Goal: Task Accomplishment & Management: Complete application form

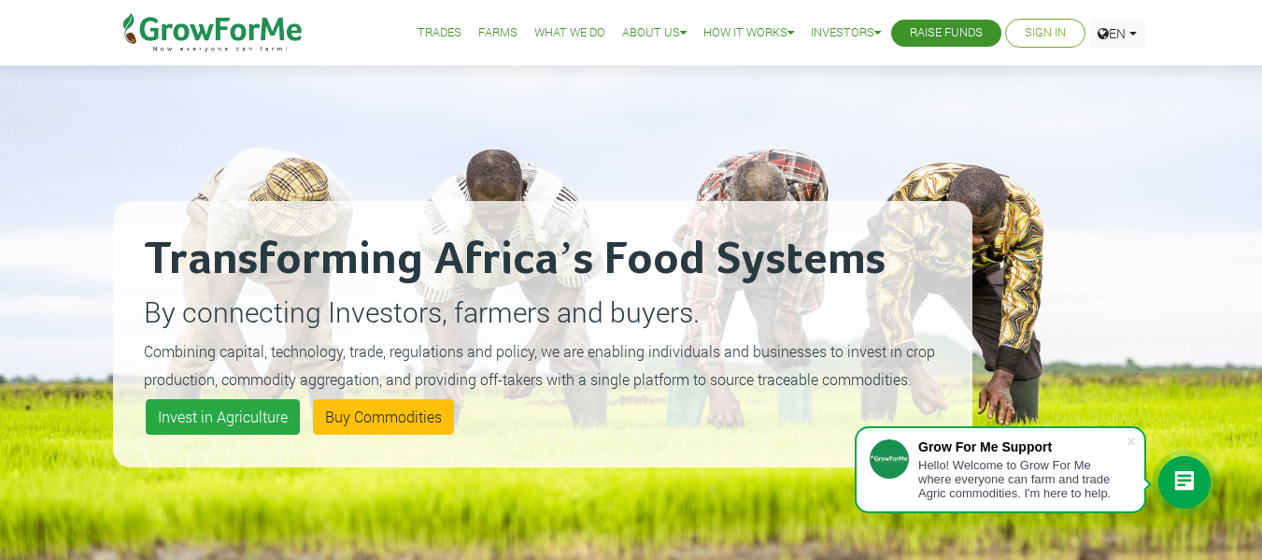
scroll to position [38, 0]
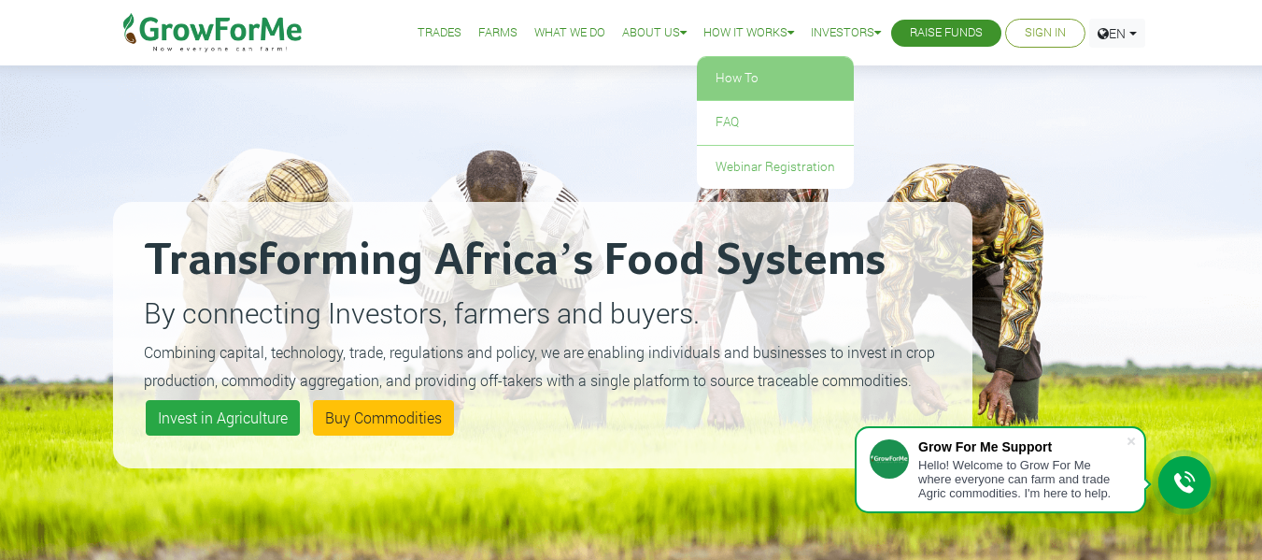
click at [720, 69] on link "How To" at bounding box center [775, 78] width 157 height 43
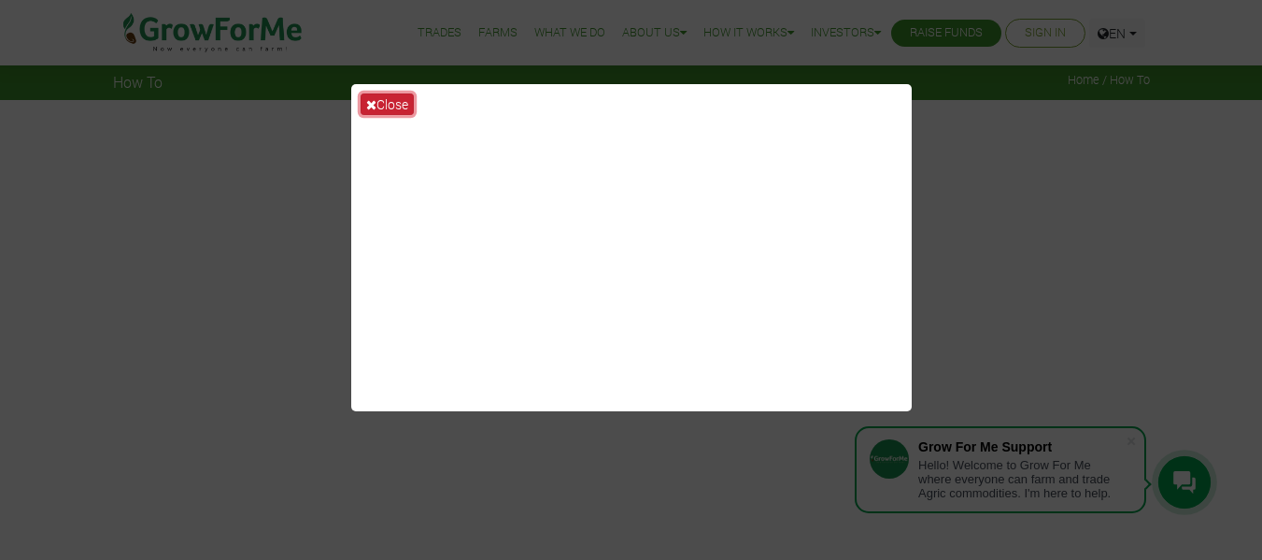
click at [396, 103] on button "Close" at bounding box center [387, 103] width 53 height 21
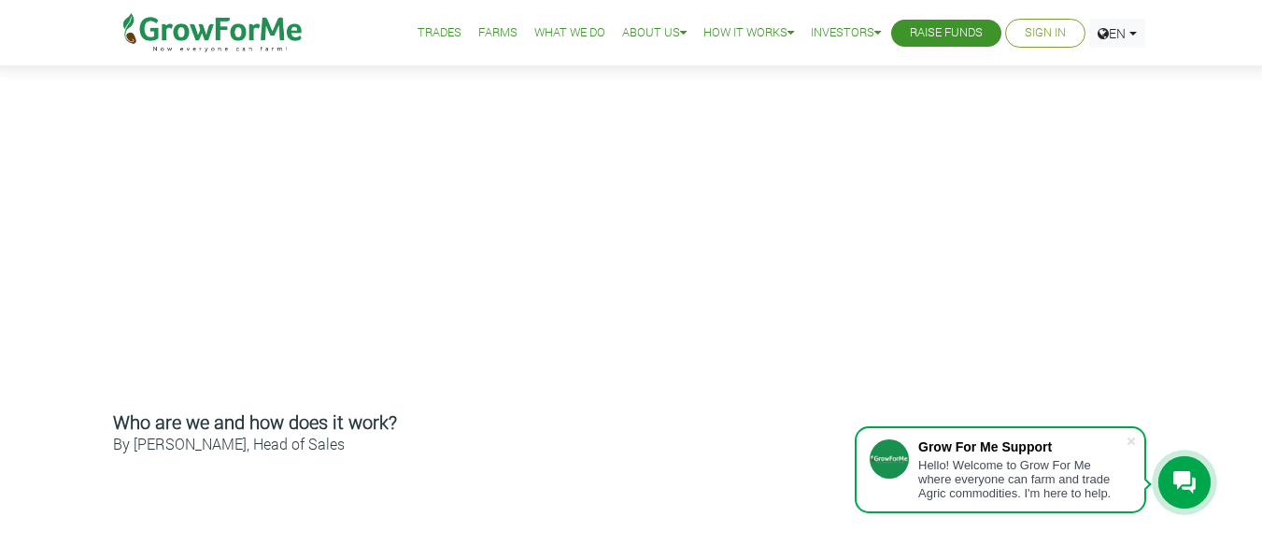
scroll to position [555, 0]
click at [1041, 29] on link "Sign In" at bounding box center [1045, 33] width 41 height 20
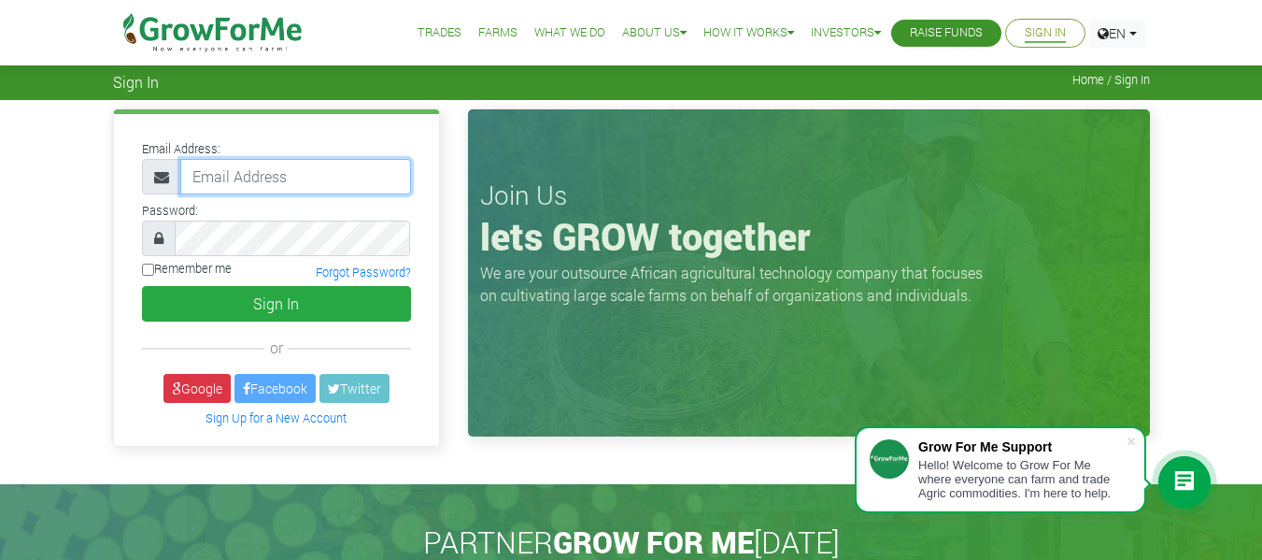
click at [285, 178] on input "email" at bounding box center [295, 177] width 231 height 36
type input "233247861466@growforme.com"
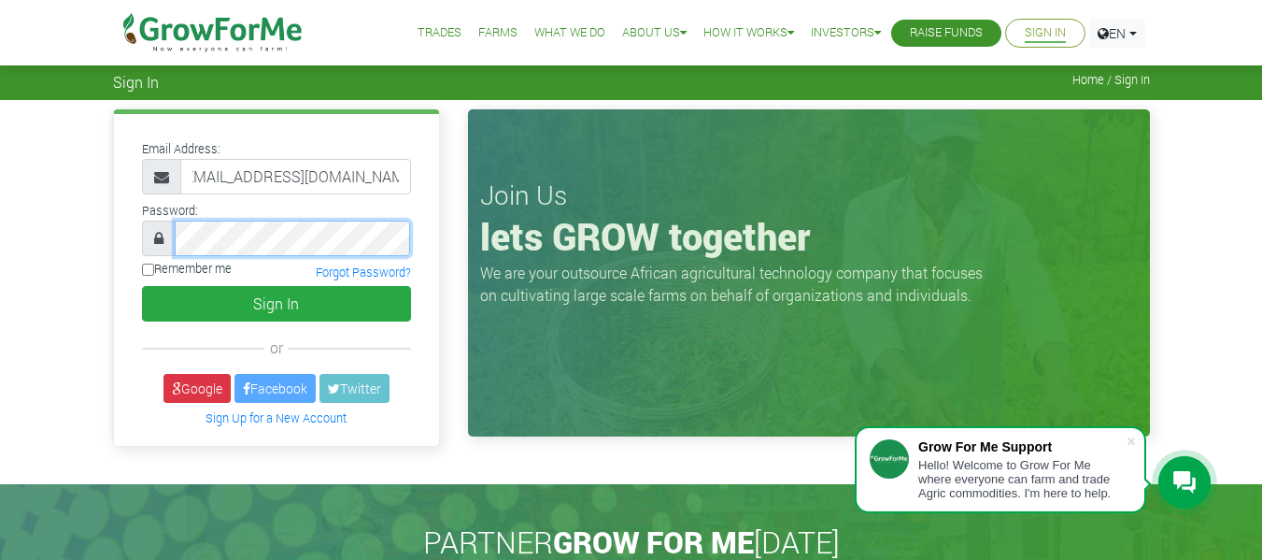
scroll to position [0, 0]
click at [146, 267] on input "Remember me" at bounding box center [148, 269] width 12 height 12
checkbox input "true"
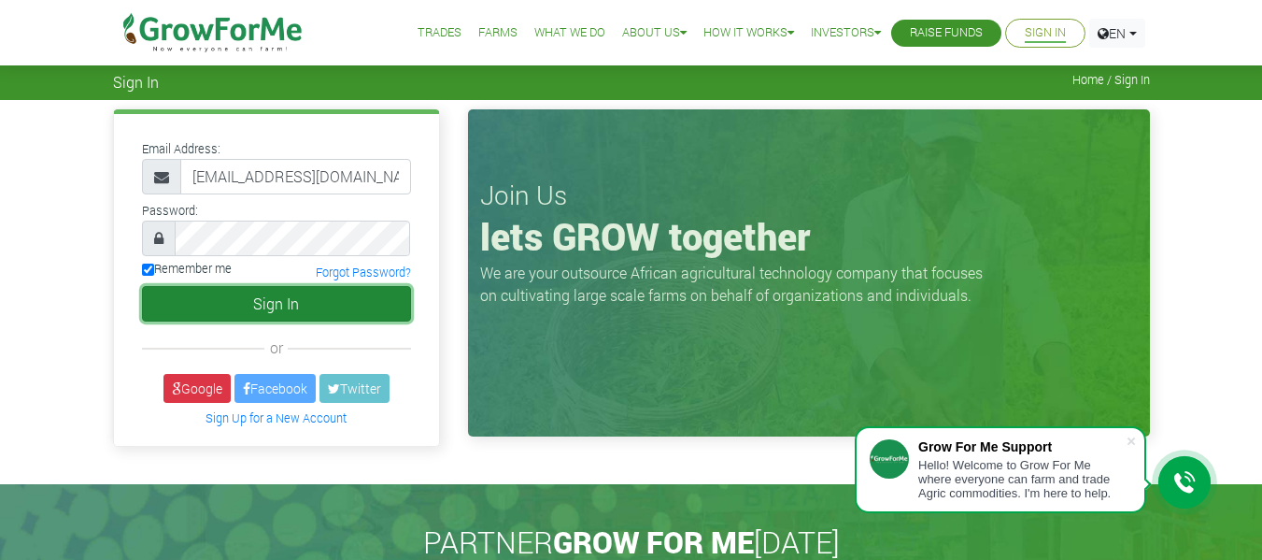
click at [231, 300] on button "Sign In" at bounding box center [276, 304] width 269 height 36
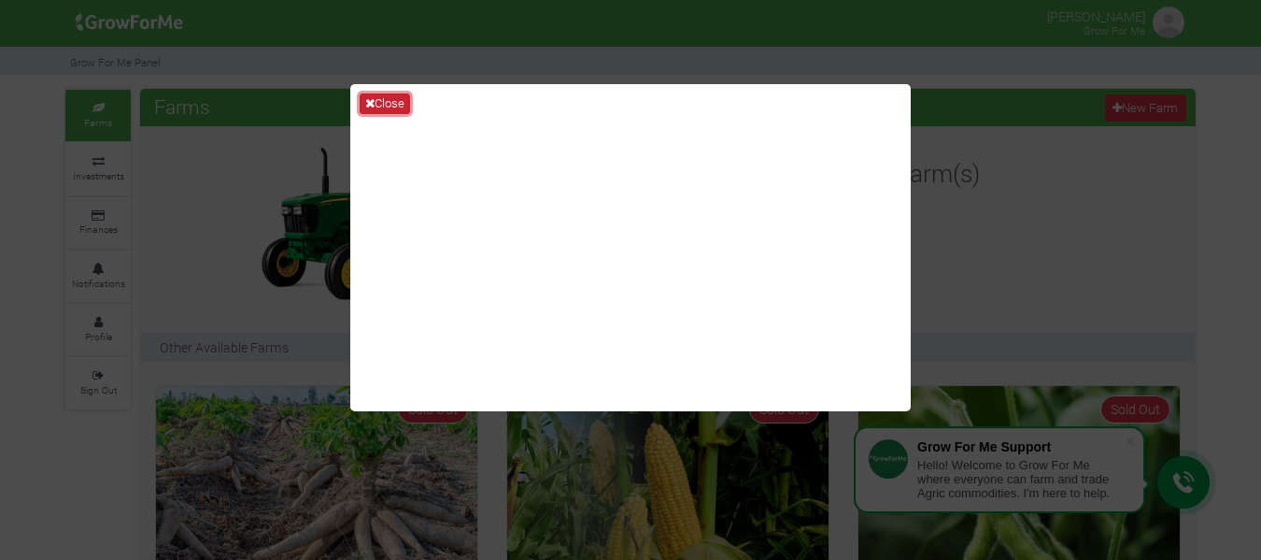
click at [379, 100] on button "Close" at bounding box center [385, 103] width 50 height 21
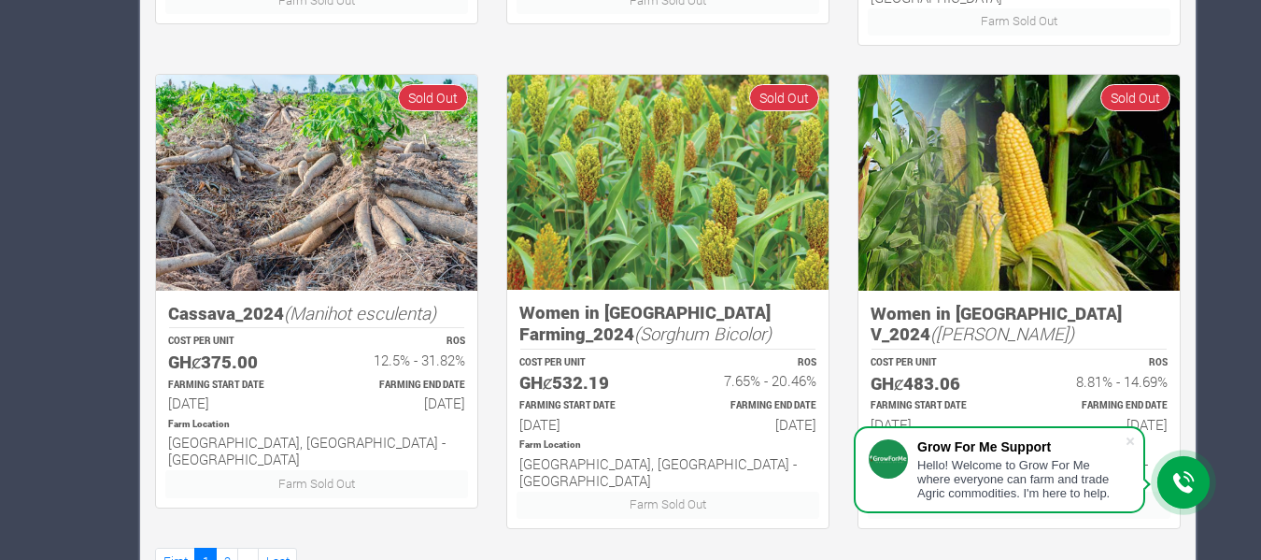
scroll to position [1277, 0]
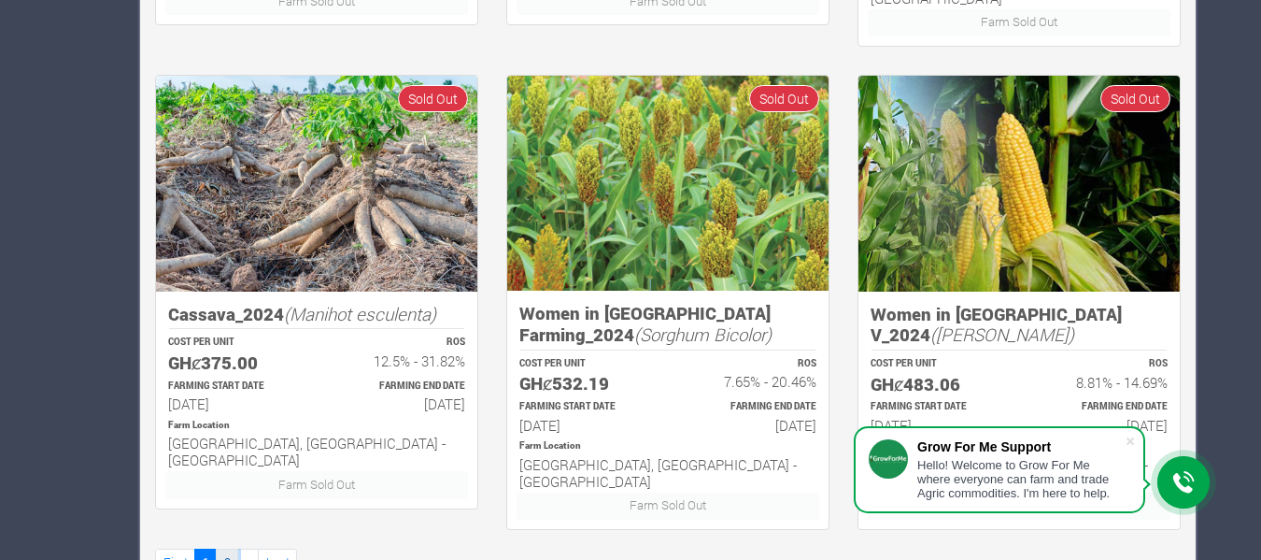
click at [226, 548] on link "2" at bounding box center [227, 561] width 22 height 27
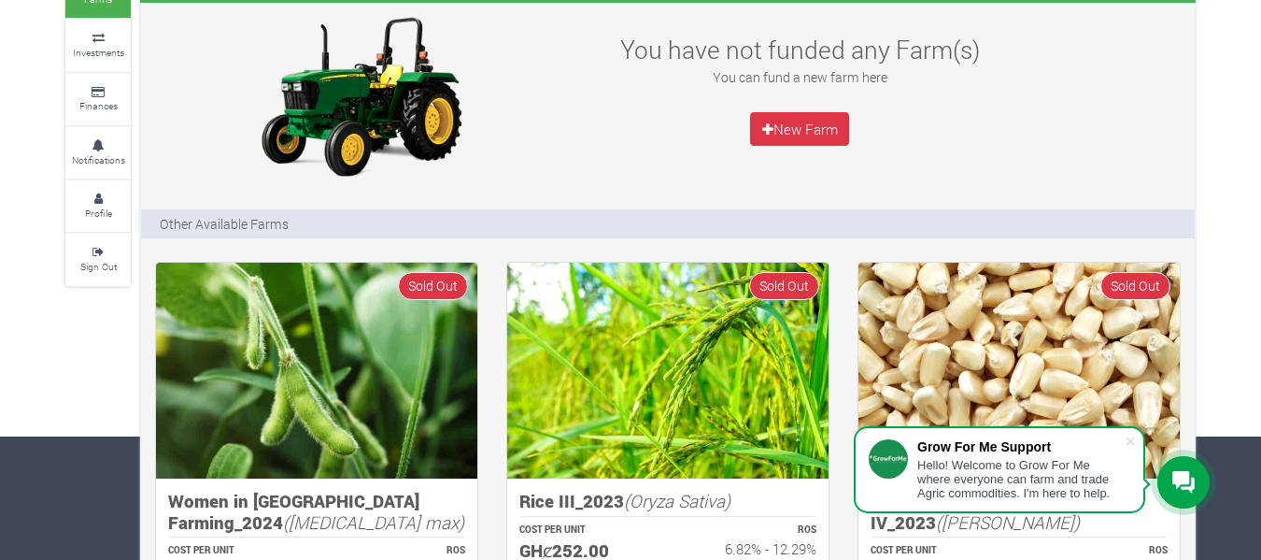
scroll to position [125, 0]
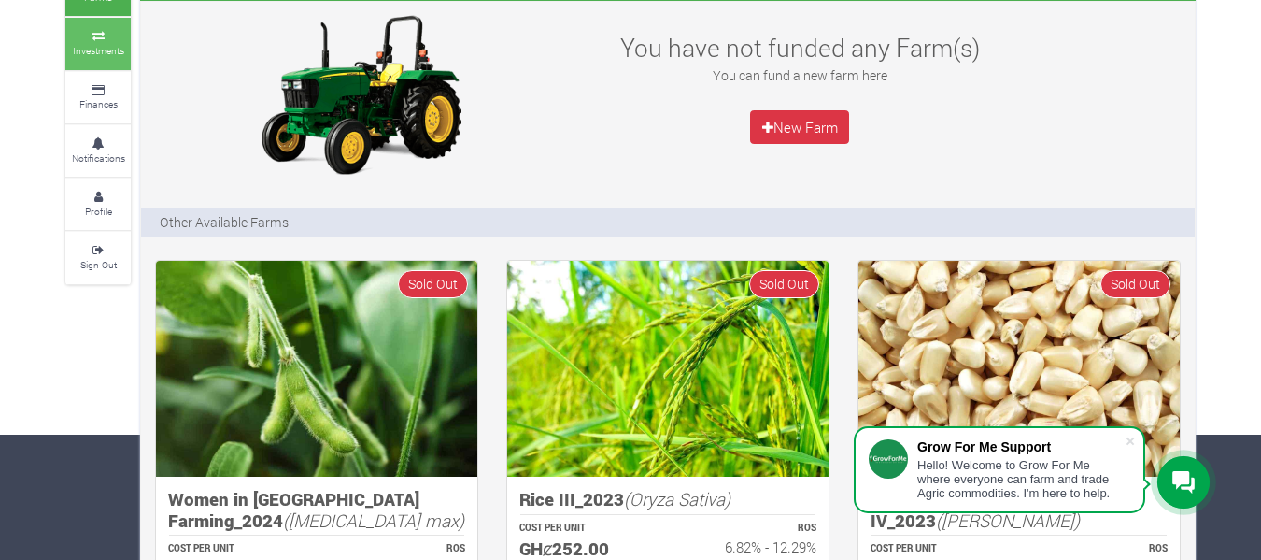
click at [94, 56] on small "Investments" at bounding box center [98, 50] width 51 height 13
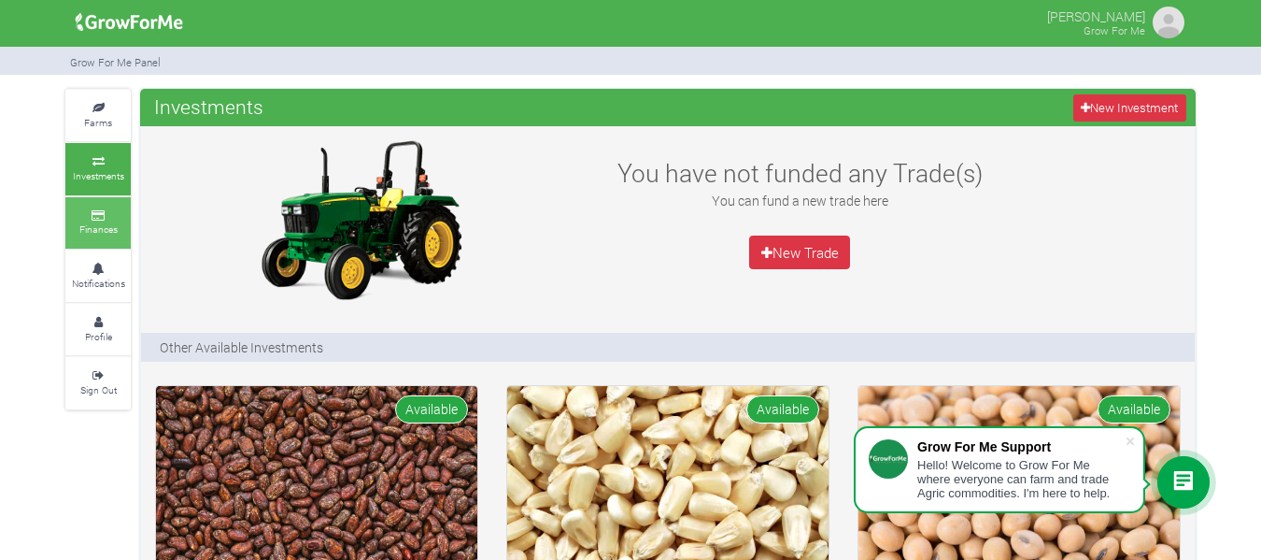
click at [92, 215] on icon at bounding box center [98, 215] width 56 height 9
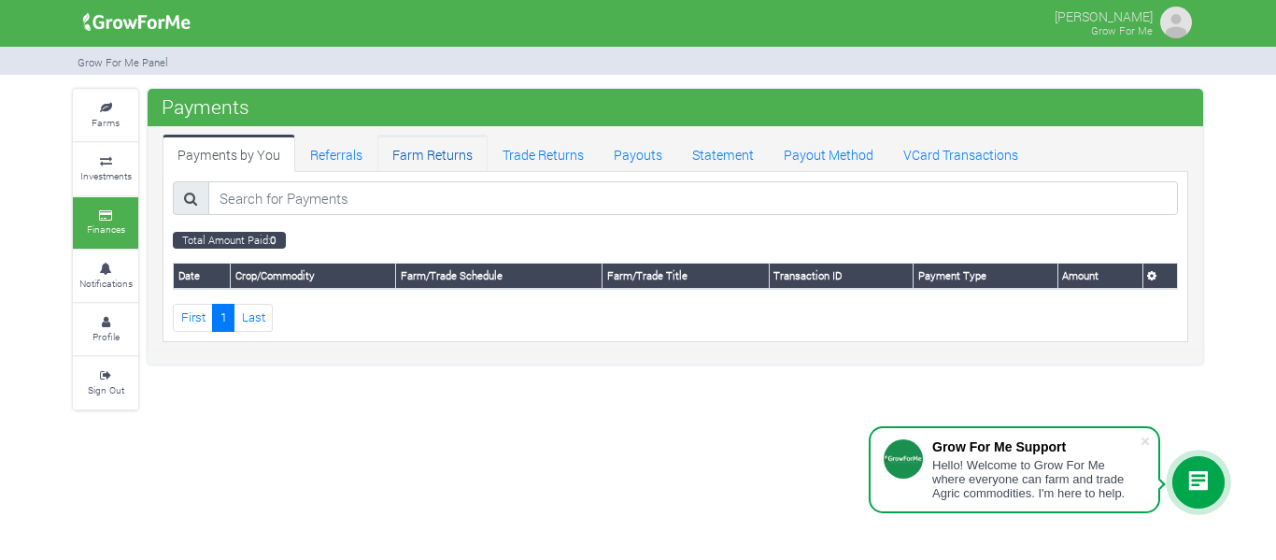
click at [424, 155] on link "Farm Returns" at bounding box center [432, 153] width 110 height 37
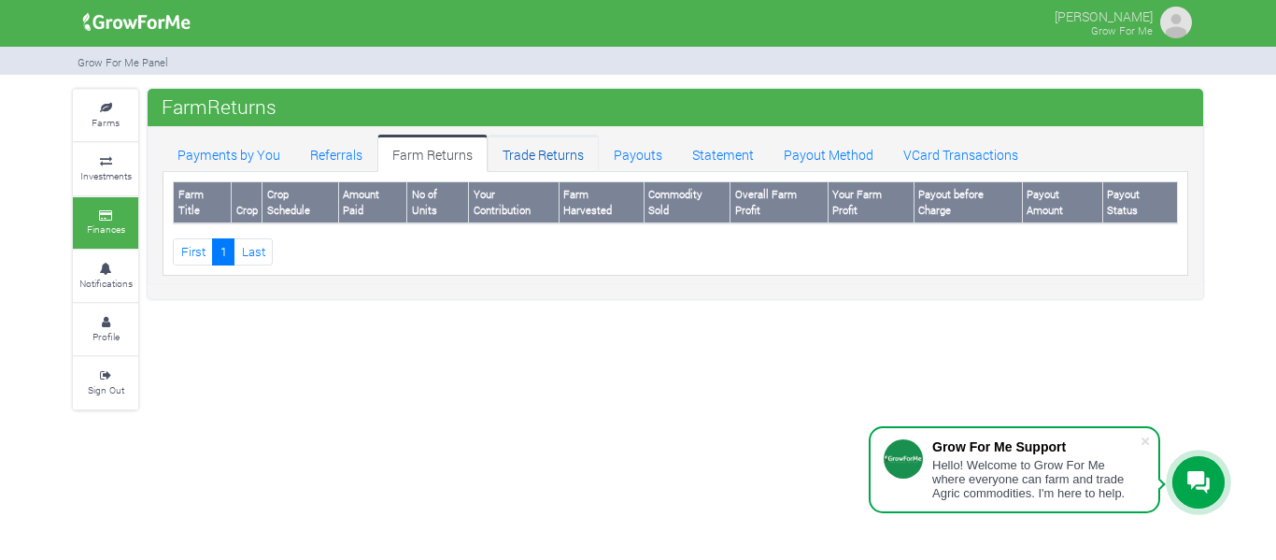
click at [523, 164] on link "Trade Returns" at bounding box center [543, 153] width 111 height 37
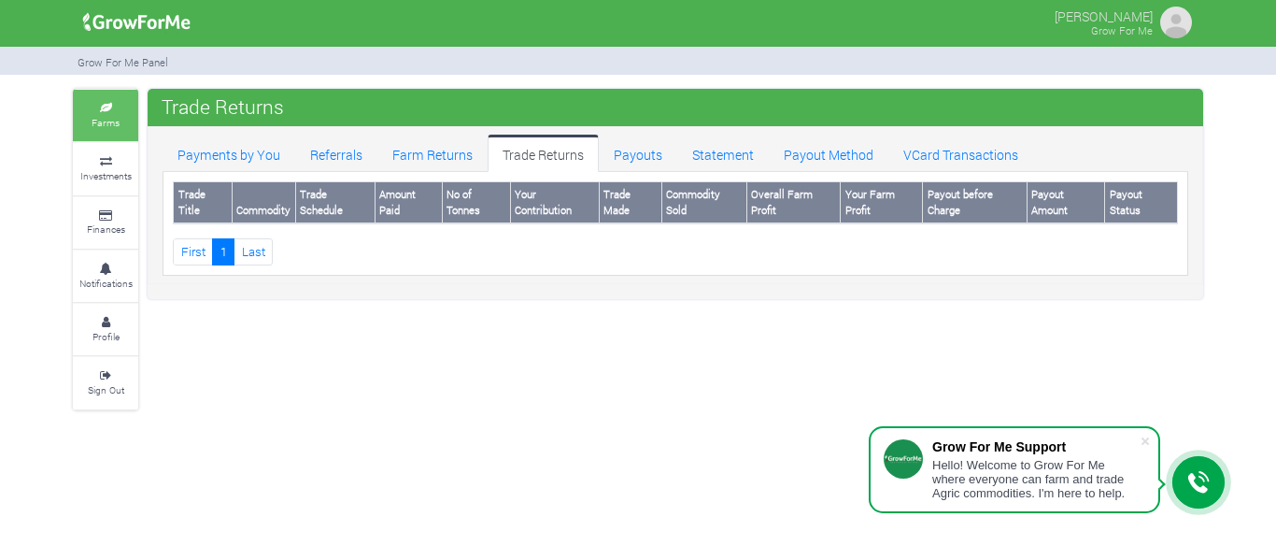
click at [108, 116] on small "Farms" at bounding box center [106, 122] width 28 height 13
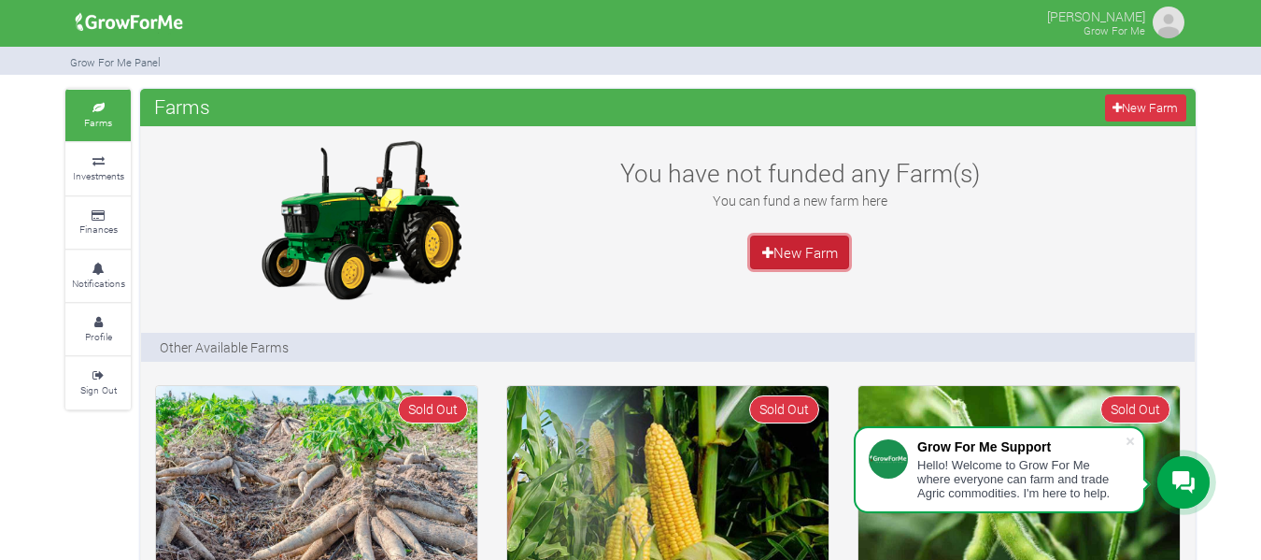
click at [770, 244] on link "New Farm" at bounding box center [799, 252] width 99 height 34
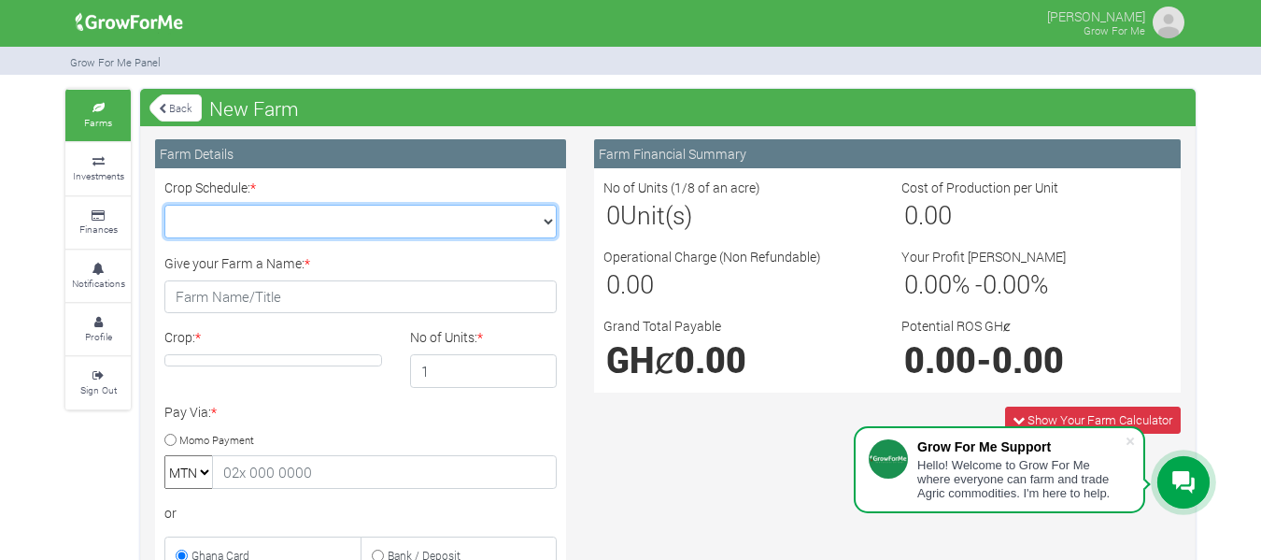
click at [545, 222] on select "Crop Schedule: *" at bounding box center [360, 222] width 392 height 34
click at [463, 214] on select "Crop Schedule: *" at bounding box center [360, 222] width 392 height 34
click at [546, 225] on select "Crop Schedule: *" at bounding box center [360, 222] width 392 height 34
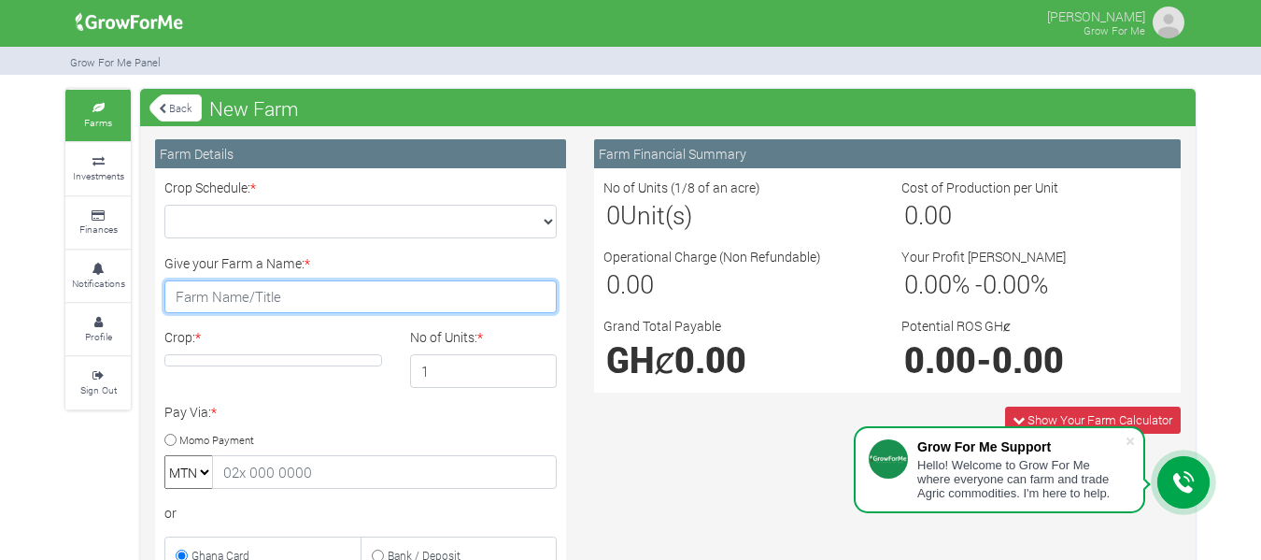
click at [274, 294] on input "Give your Farm a Name: *" at bounding box center [360, 297] width 392 height 34
type input "a"
type input "Andrews farms"
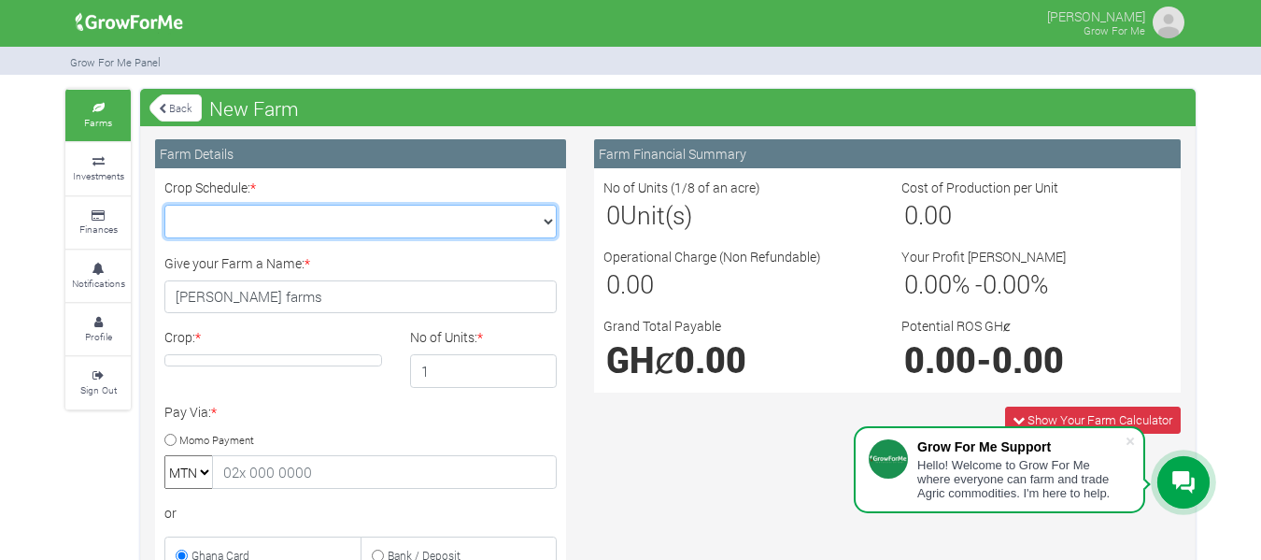
click at [239, 224] on select "Crop Schedule: *" at bounding box center [360, 222] width 392 height 34
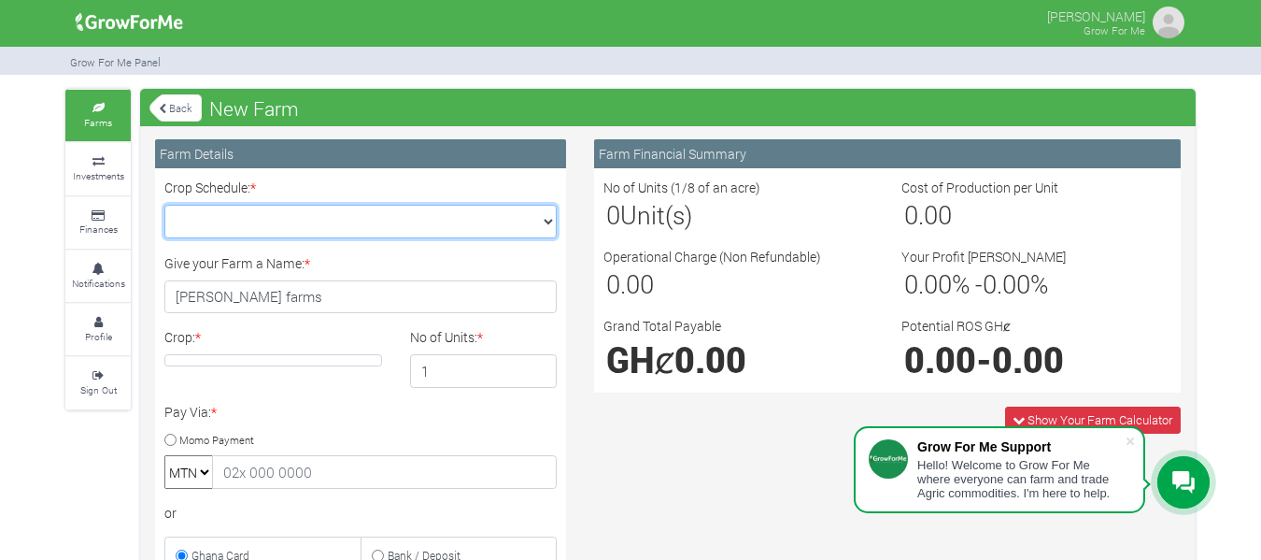
click at [164, 205] on select "Crop Schedule: *" at bounding box center [360, 222] width 392 height 34
click at [548, 219] on select "Crop Schedule: *" at bounding box center [360, 222] width 392 height 34
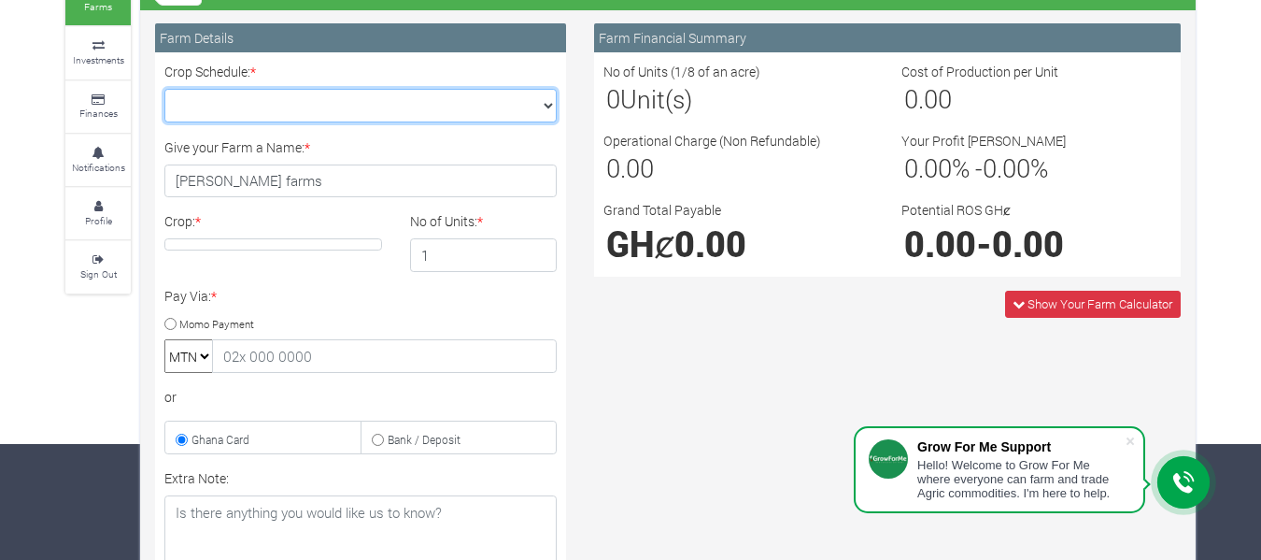
scroll to position [85, 0]
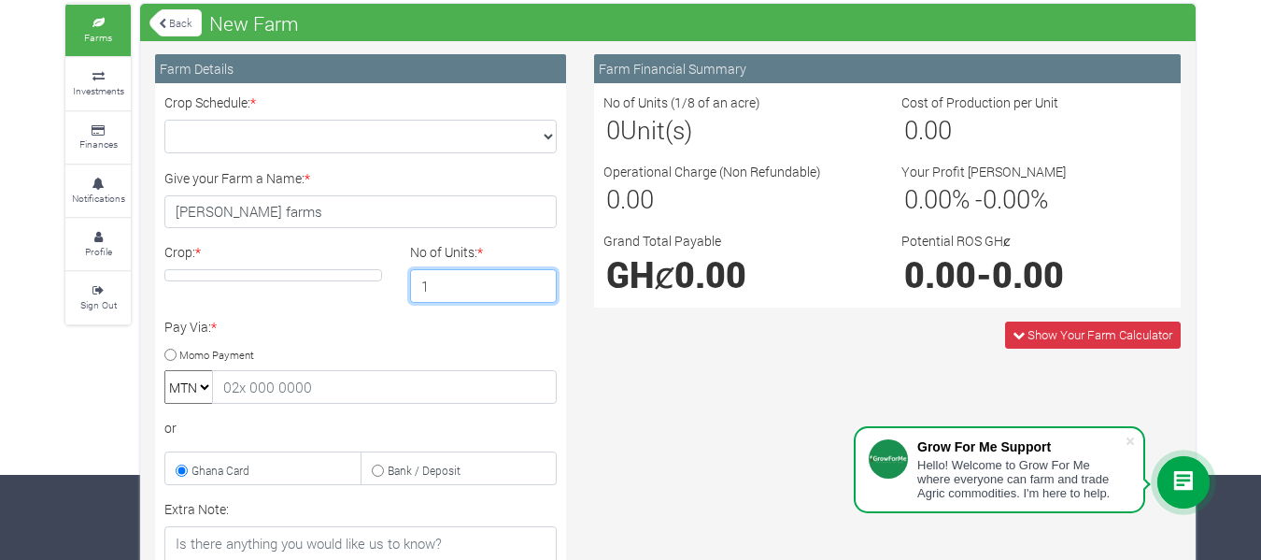
click at [540, 294] on input "1" at bounding box center [484, 286] width 148 height 34
click at [539, 289] on input "1" at bounding box center [484, 286] width 148 height 34
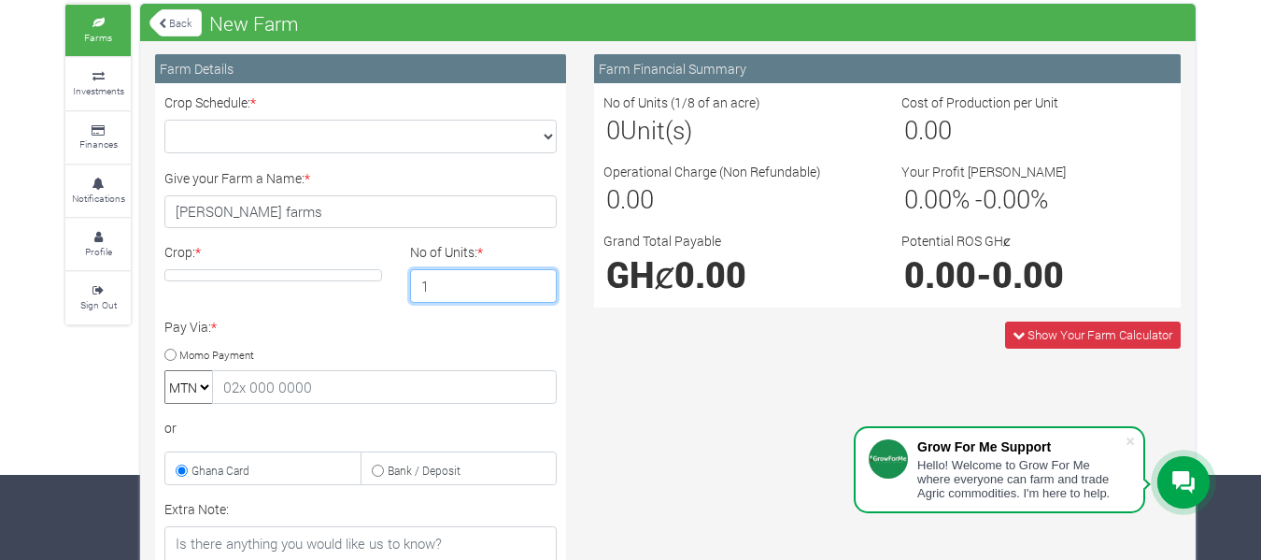
click at [539, 289] on input "1" at bounding box center [484, 286] width 148 height 34
drag, startPoint x: 539, startPoint y: 289, endPoint x: 471, endPoint y: 287, distance: 68.2
type input "3"
click at [471, 287] on input "3" at bounding box center [484, 286] width 148 height 34
click at [288, 275] on h4 at bounding box center [273, 275] width 218 height 12
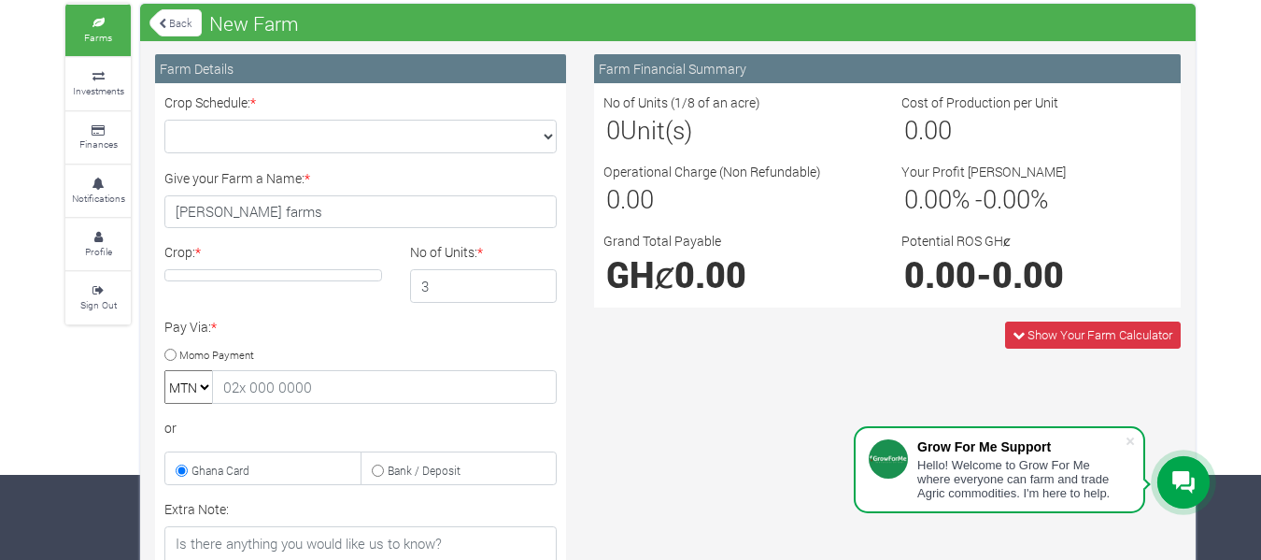
click at [288, 275] on h4 at bounding box center [273, 275] width 218 height 12
click at [172, 252] on label "Crop: *" at bounding box center [182, 252] width 36 height 20
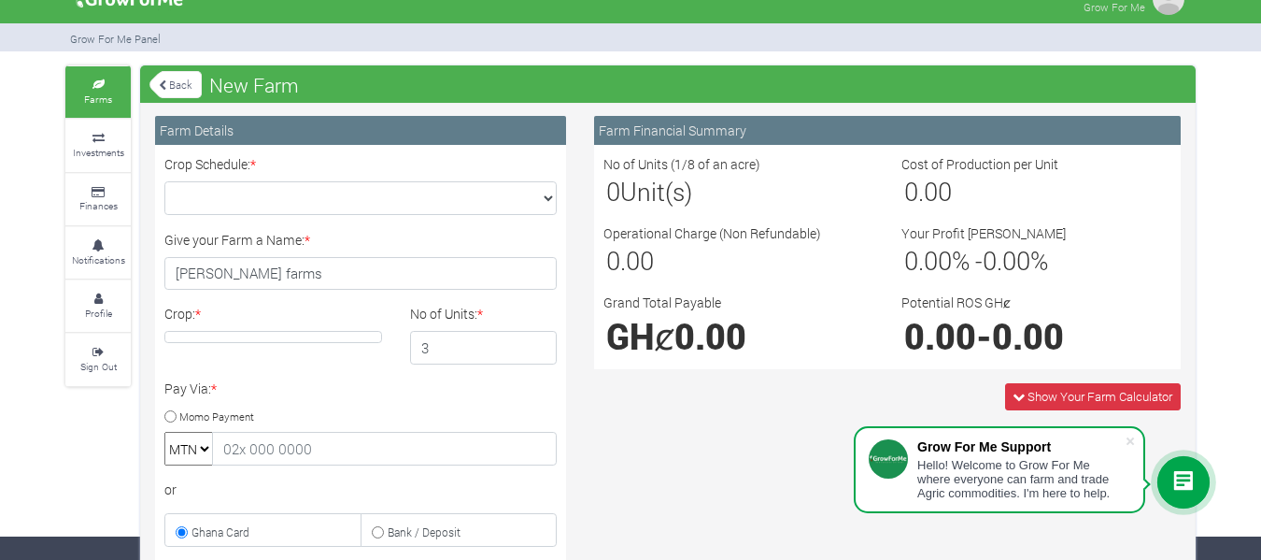
scroll to position [0, 0]
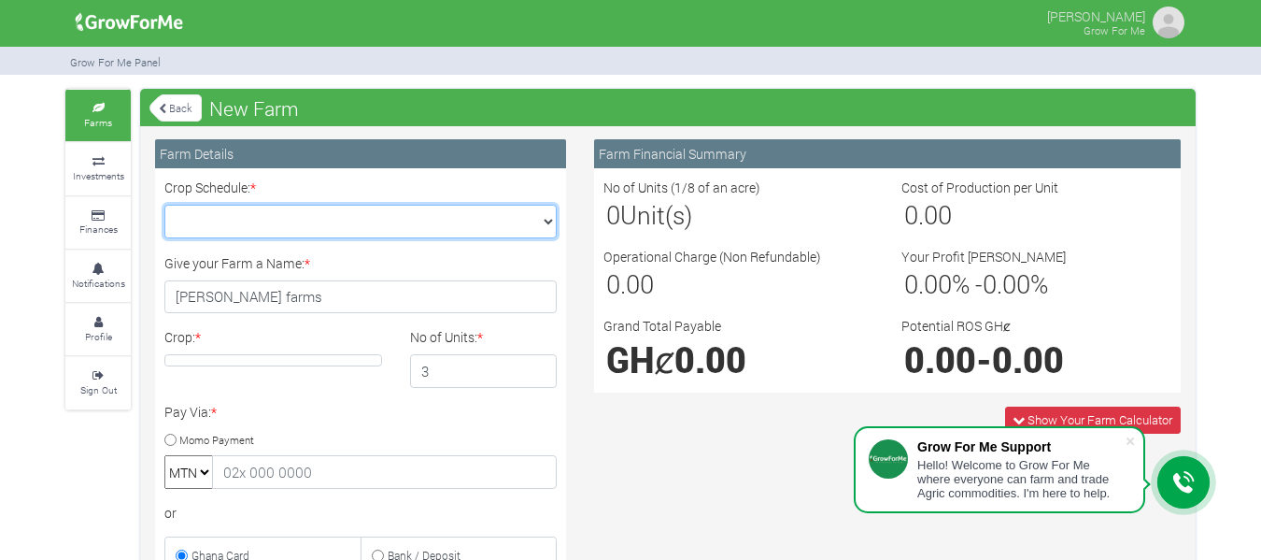
click at [546, 217] on select "Crop Schedule: *" at bounding box center [360, 222] width 392 height 34
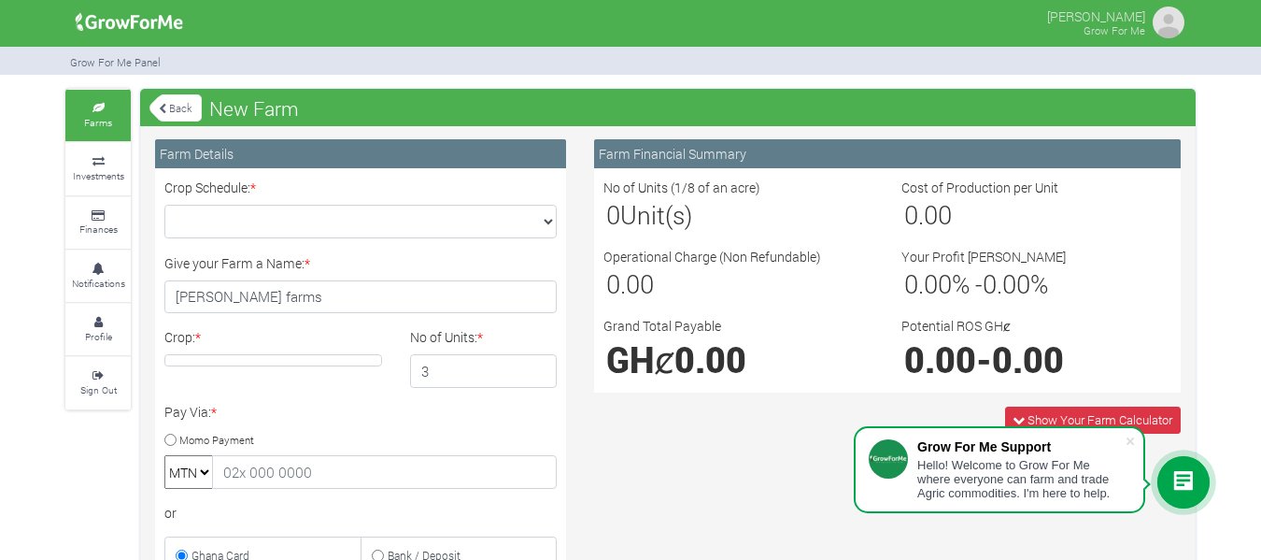
click at [207, 187] on label "Crop Schedule: *" at bounding box center [210, 188] width 92 height 20
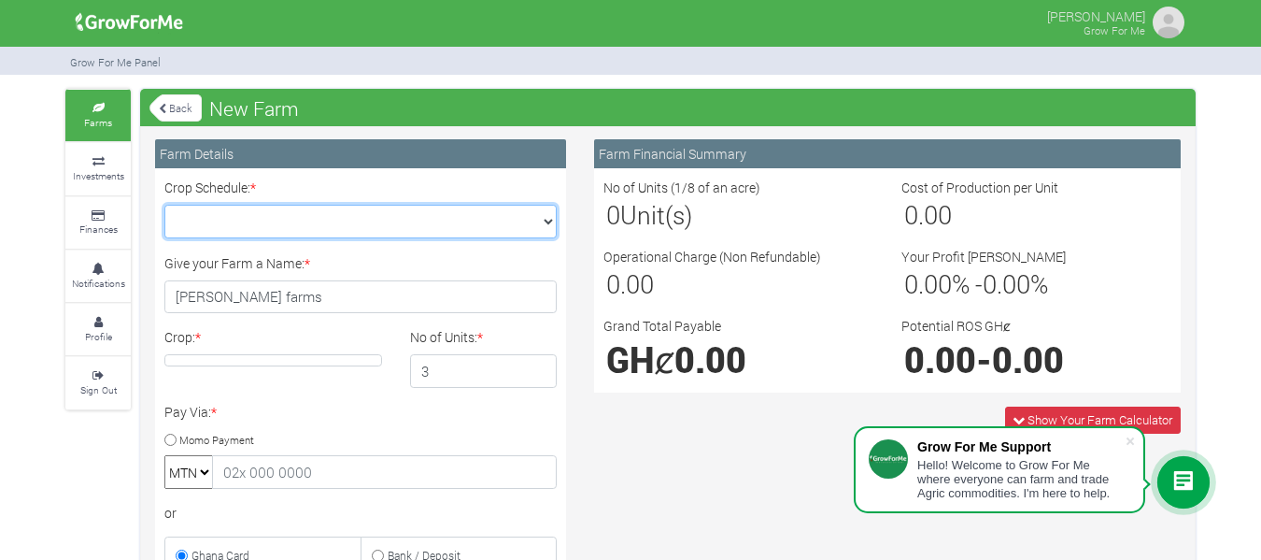
click at [207, 205] on select "Crop Schedule: *" at bounding box center [360, 222] width 392 height 34
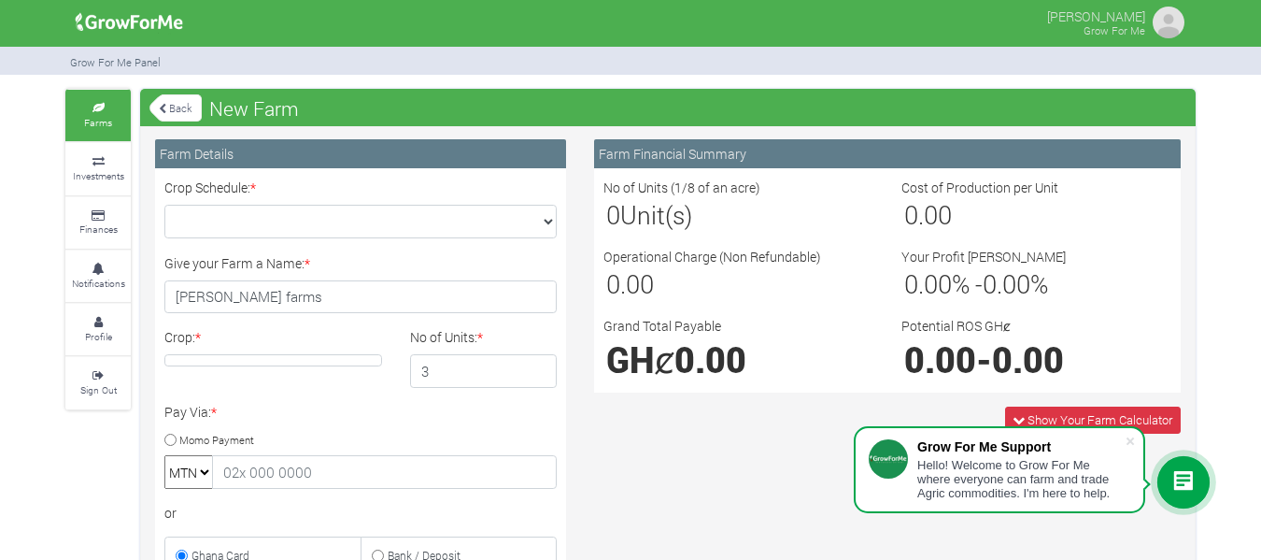
click at [207, 187] on label "Crop Schedule: *" at bounding box center [210, 188] width 92 height 20
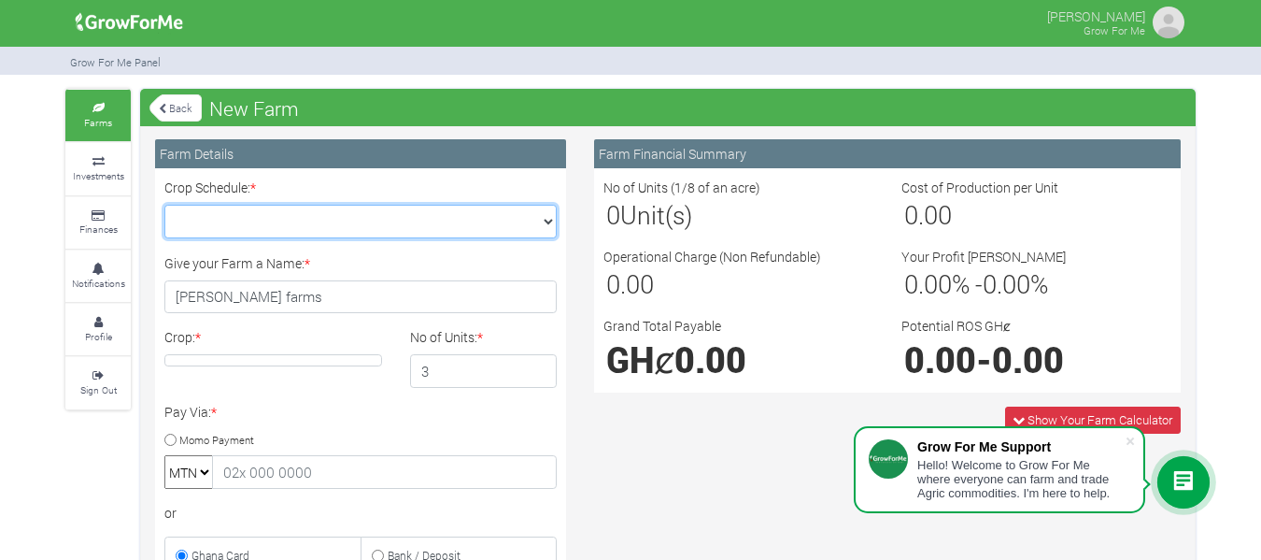
click at [207, 205] on select "Crop Schedule: *" at bounding box center [360, 222] width 392 height 34
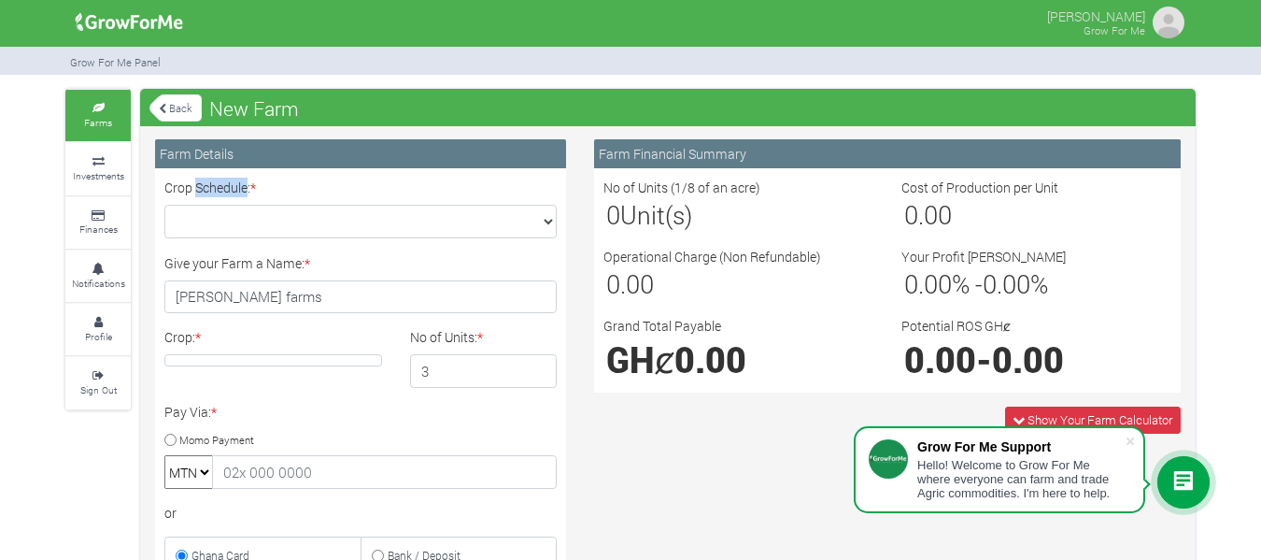
click at [207, 187] on label "Crop Schedule: *" at bounding box center [210, 188] width 92 height 20
click at [207, 205] on select "Crop Schedule: *" at bounding box center [360, 222] width 392 height 34
click at [207, 187] on label "Crop Schedule: *" at bounding box center [210, 188] width 92 height 20
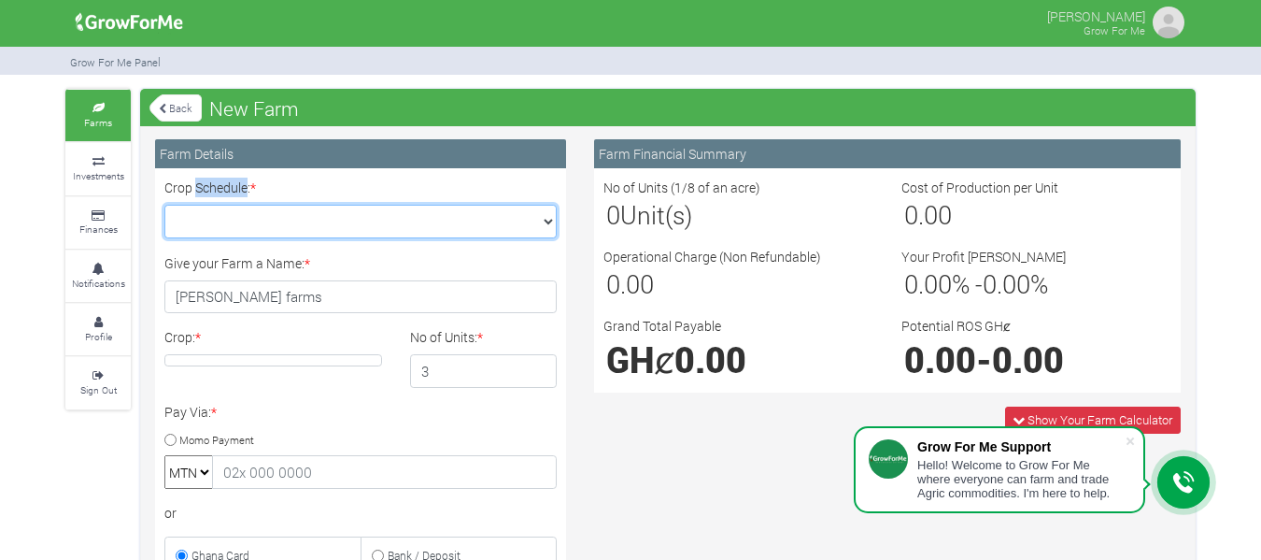
click at [207, 205] on select "Crop Schedule: *" at bounding box center [360, 222] width 392 height 34
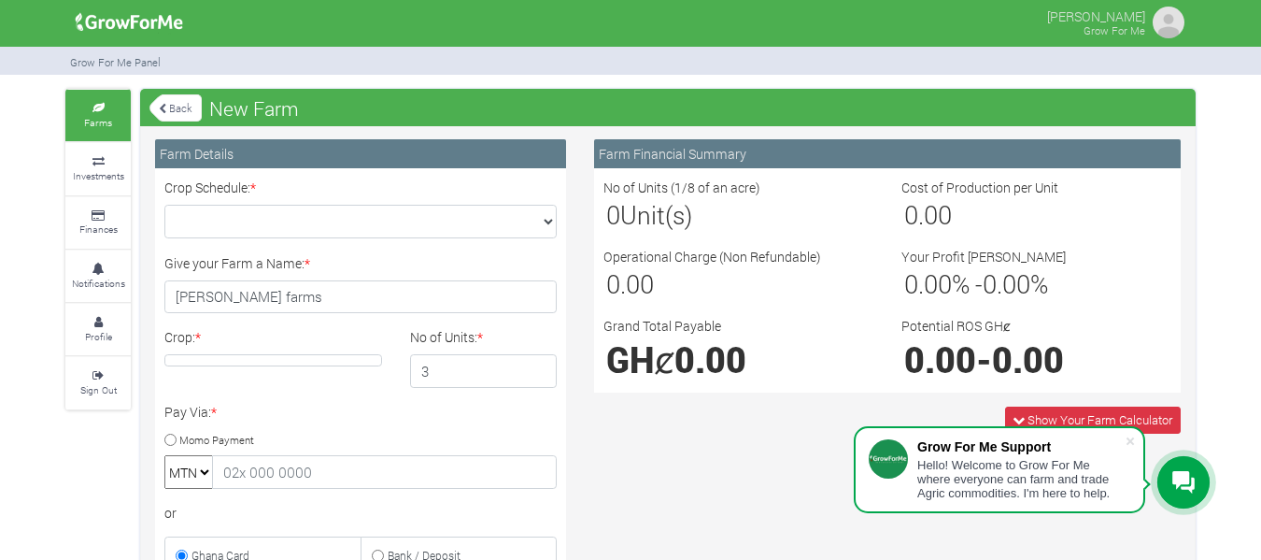
click at [309, 184] on div "Crop Schedule: *" at bounding box center [360, 208] width 420 height 61
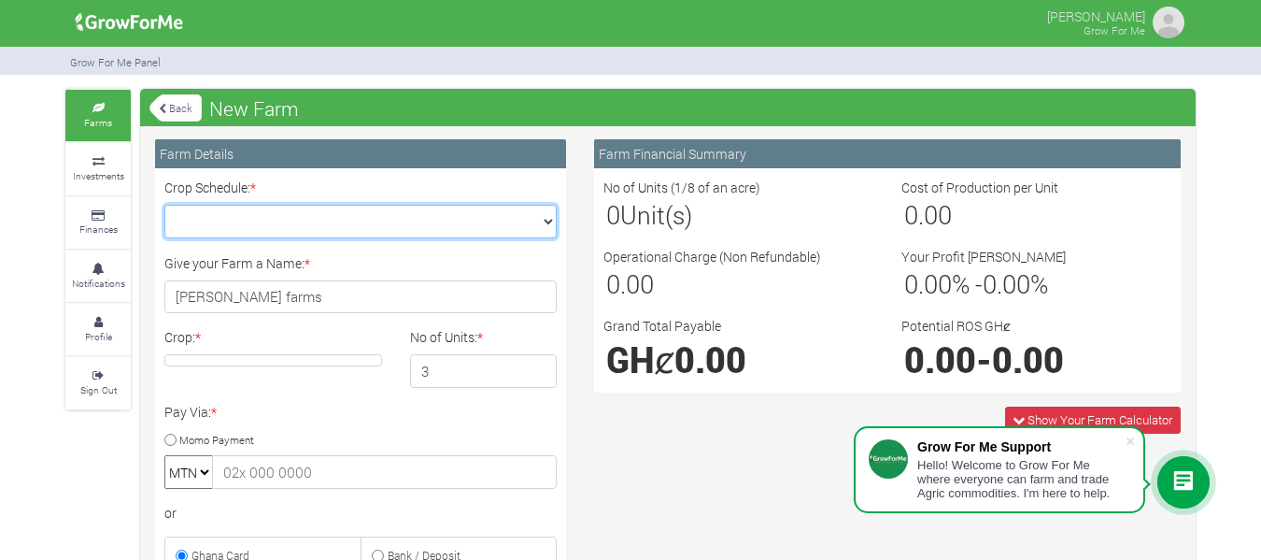
click at [261, 220] on select "Crop Schedule: *" at bounding box center [360, 222] width 392 height 34
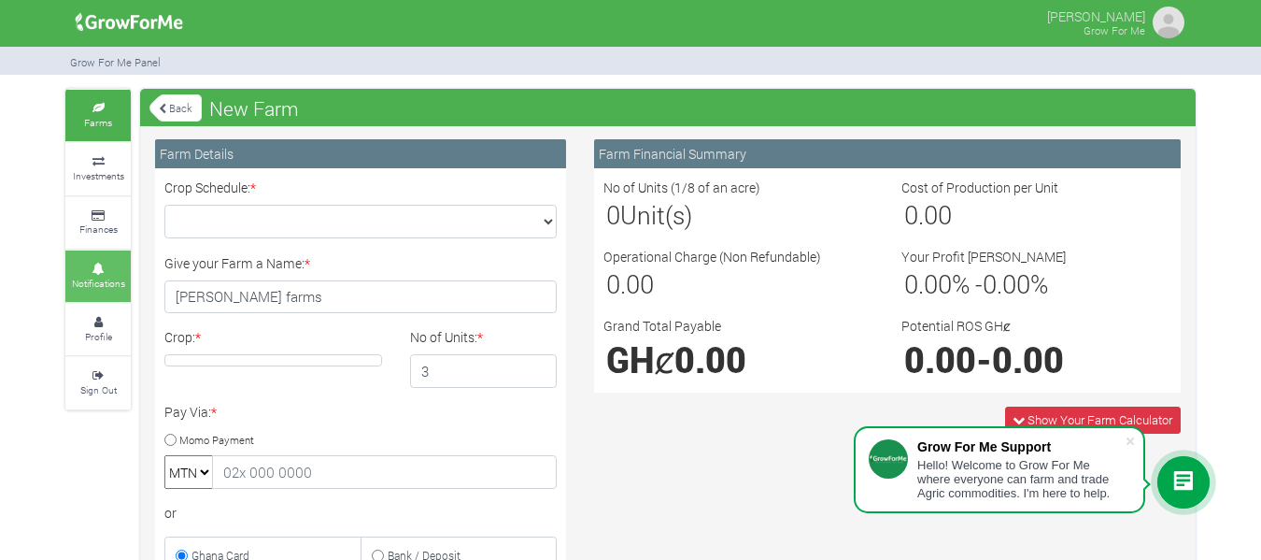
click at [96, 279] on small "Notifications" at bounding box center [98, 283] width 53 height 13
click at [166, 107] on link "Back" at bounding box center [175, 107] width 52 height 31
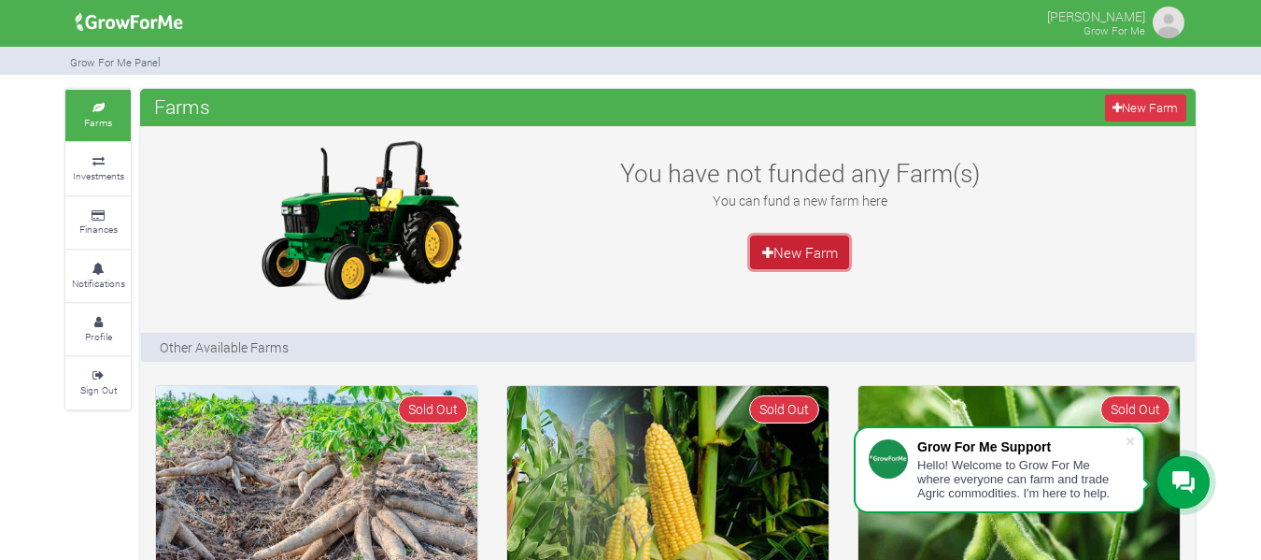
click at [790, 245] on link "New Farm" at bounding box center [799, 252] width 99 height 34
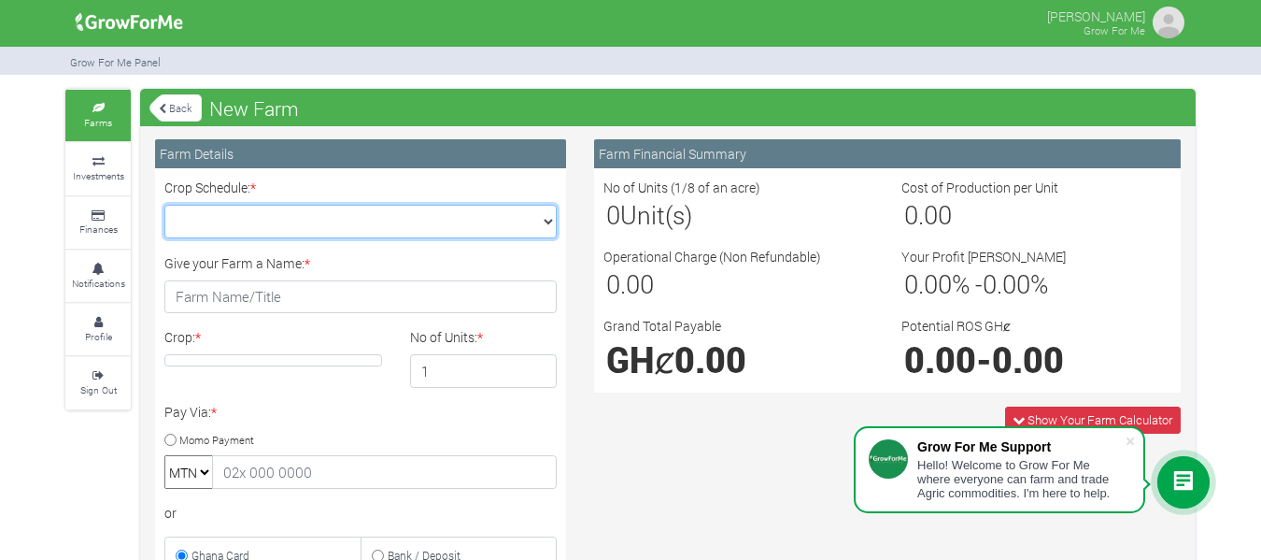
click at [546, 218] on select "Crop Schedule: *" at bounding box center [360, 222] width 392 height 34
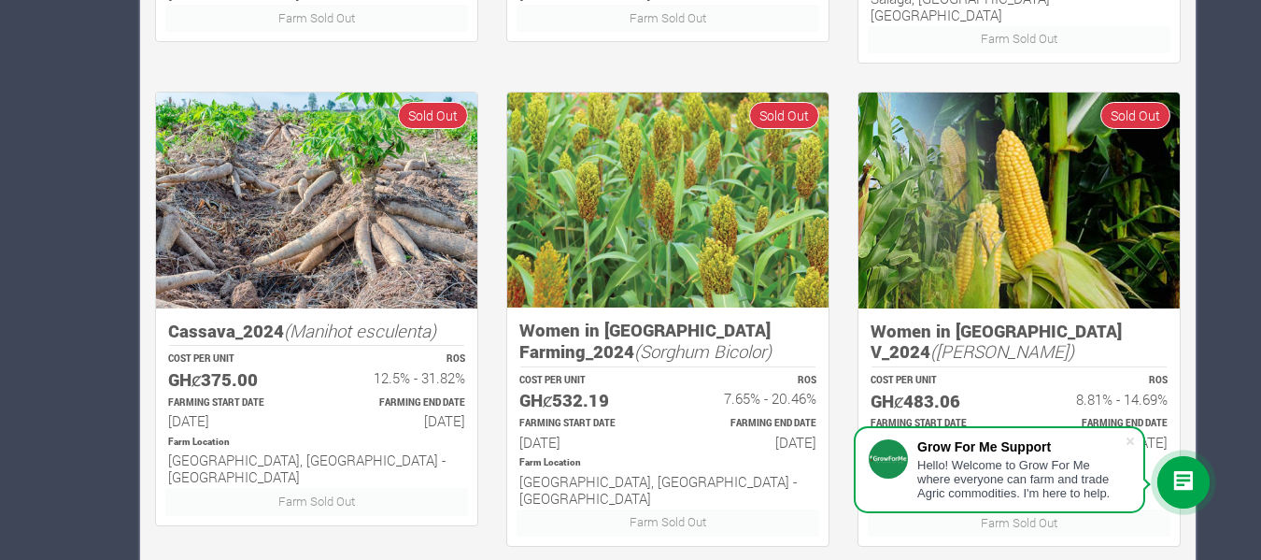
scroll to position [1285, 0]
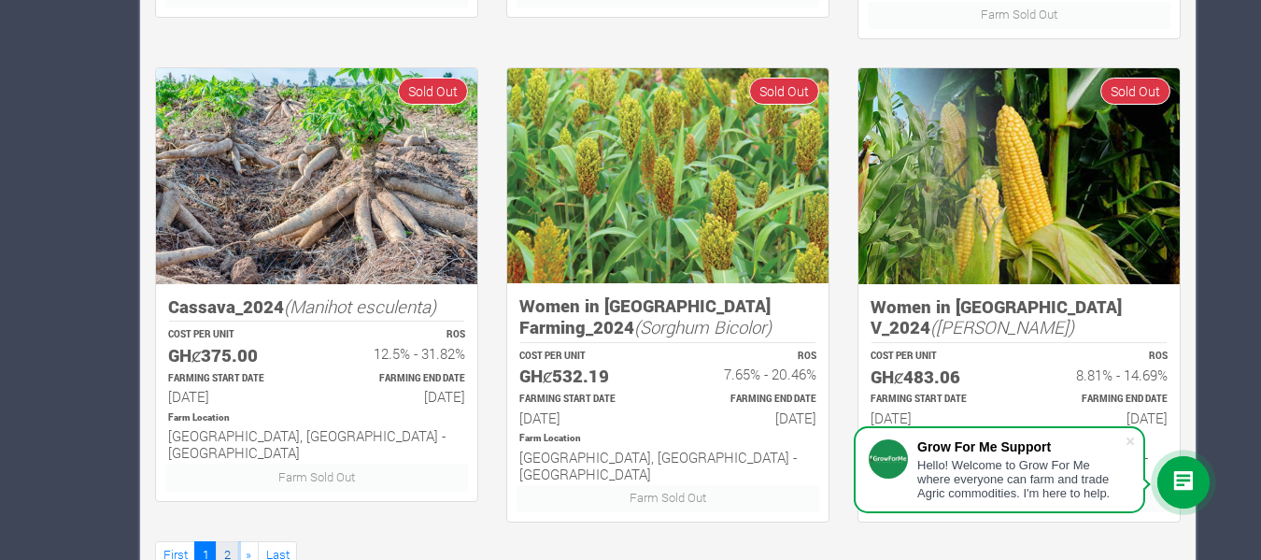
click at [233, 541] on link "2" at bounding box center [227, 554] width 22 height 27
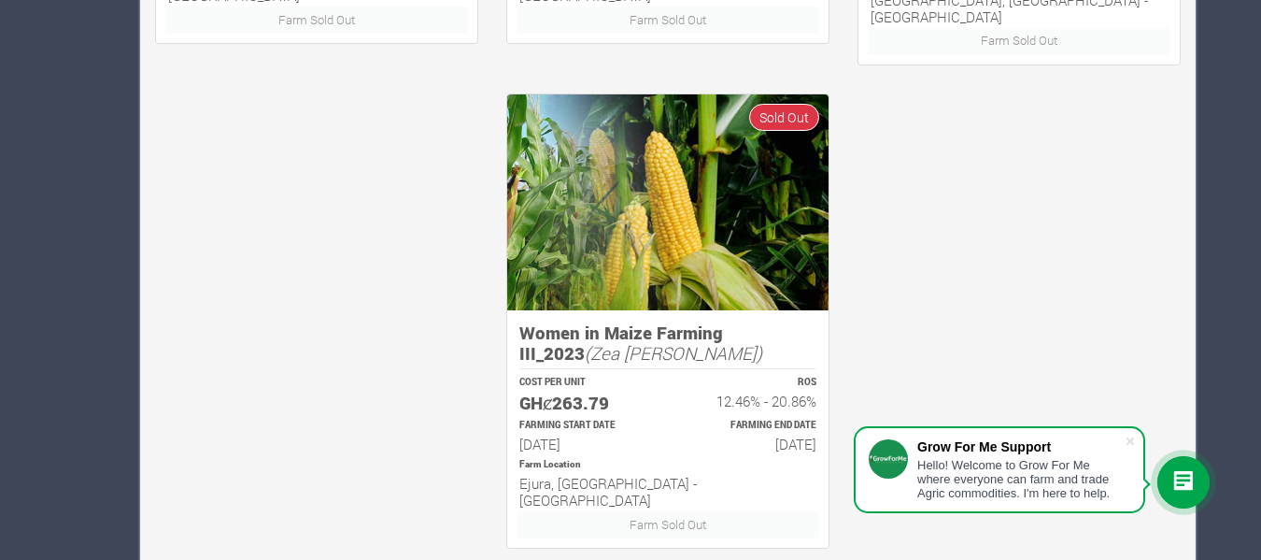
scroll to position [1286, 0]
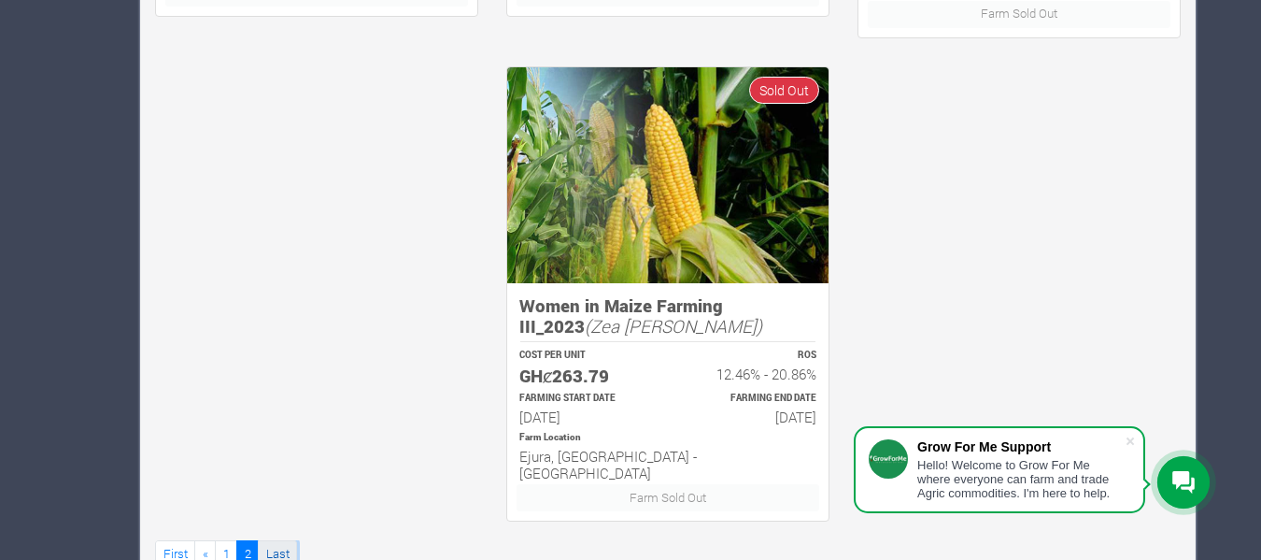
click at [275, 540] on link "Last" at bounding box center [277, 553] width 39 height 27
click at [287, 540] on link "Last" at bounding box center [277, 553] width 39 height 27
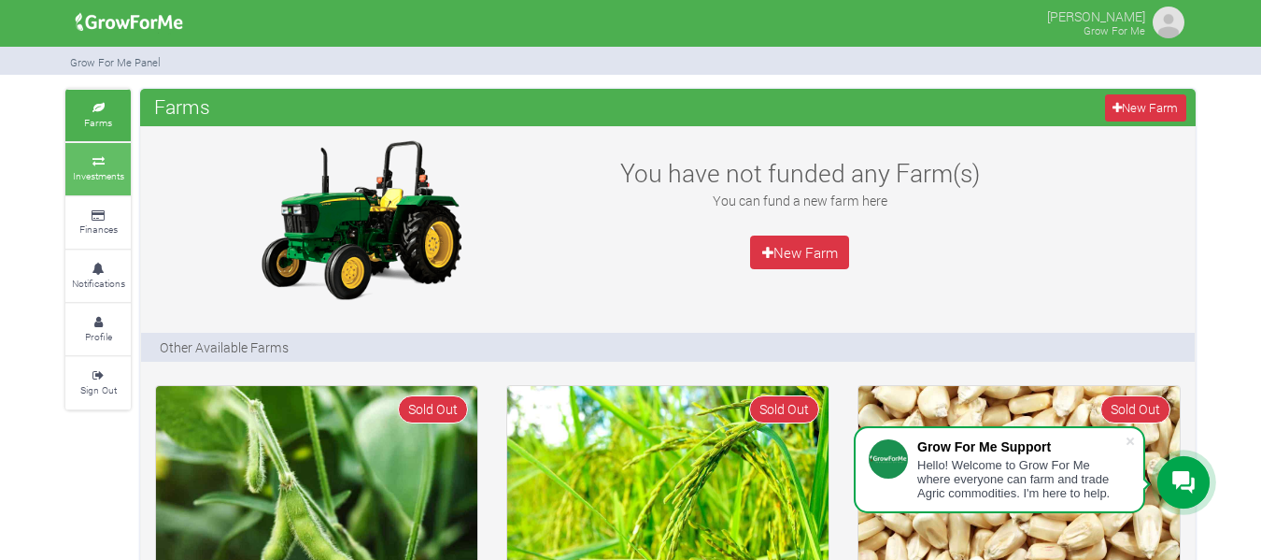
click at [121, 159] on icon at bounding box center [98, 161] width 56 height 9
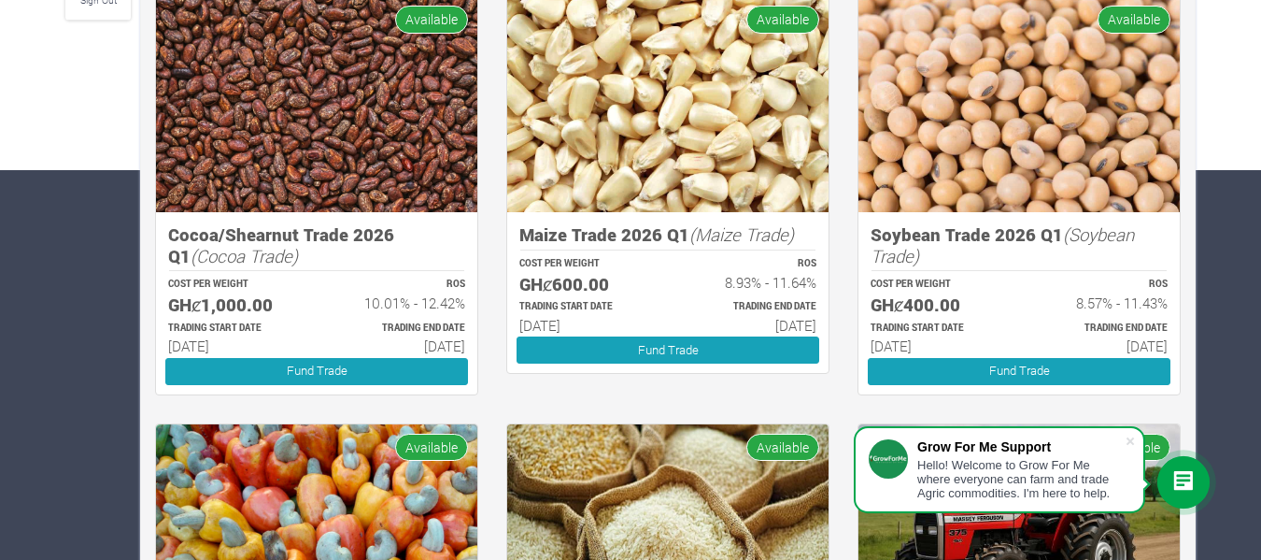
scroll to position [389, 0]
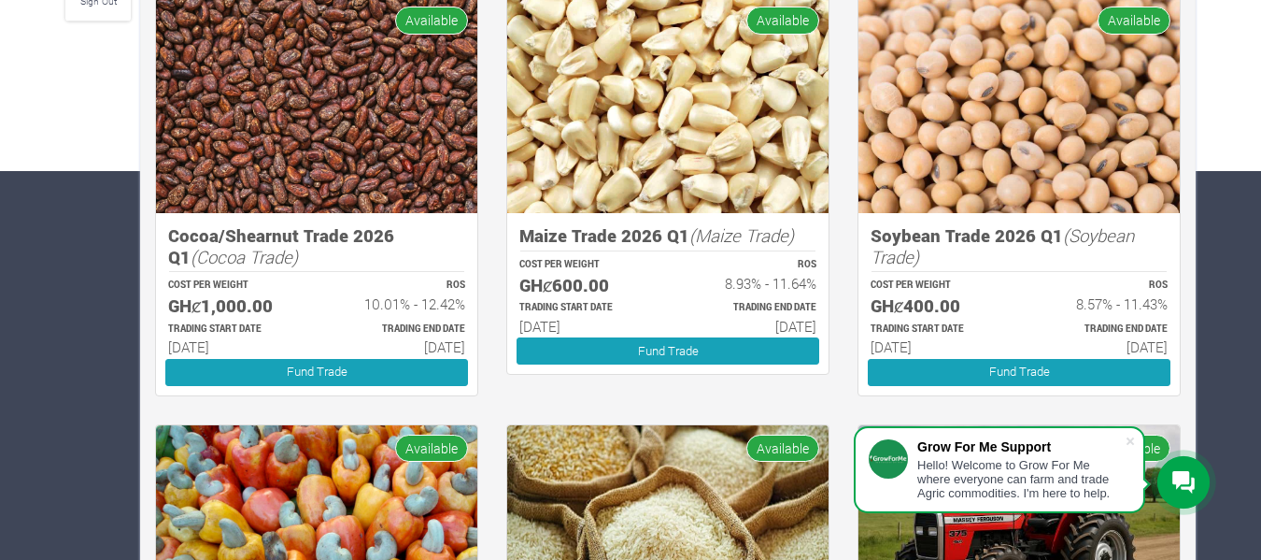
click at [306, 134] on img at bounding box center [316, 105] width 321 height 216
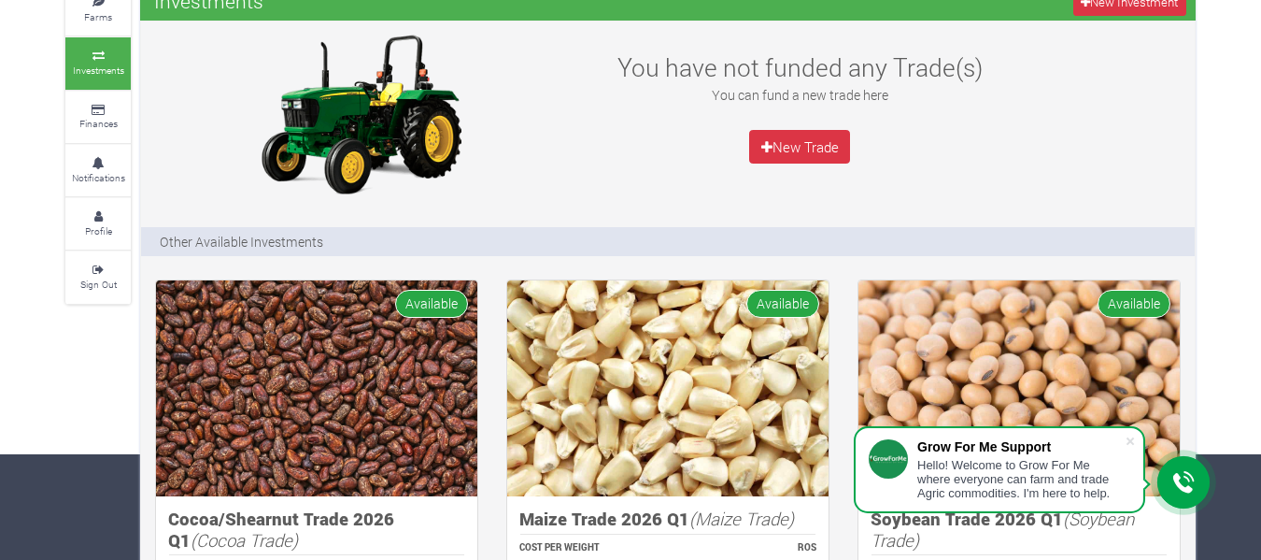
scroll to position [74, 0]
